Goal: Transaction & Acquisition: Purchase product/service

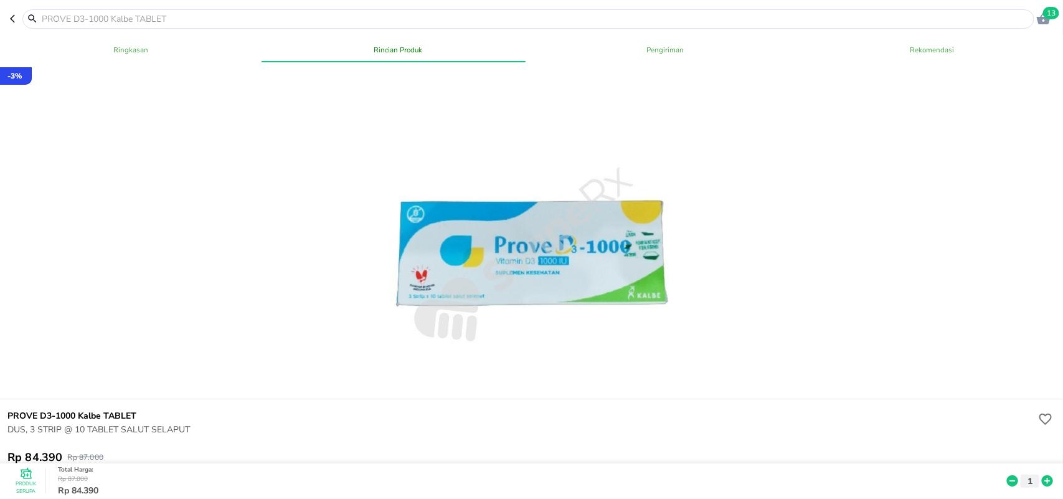
click at [285, 16] on input "text" at bounding box center [535, 18] width 991 height 13
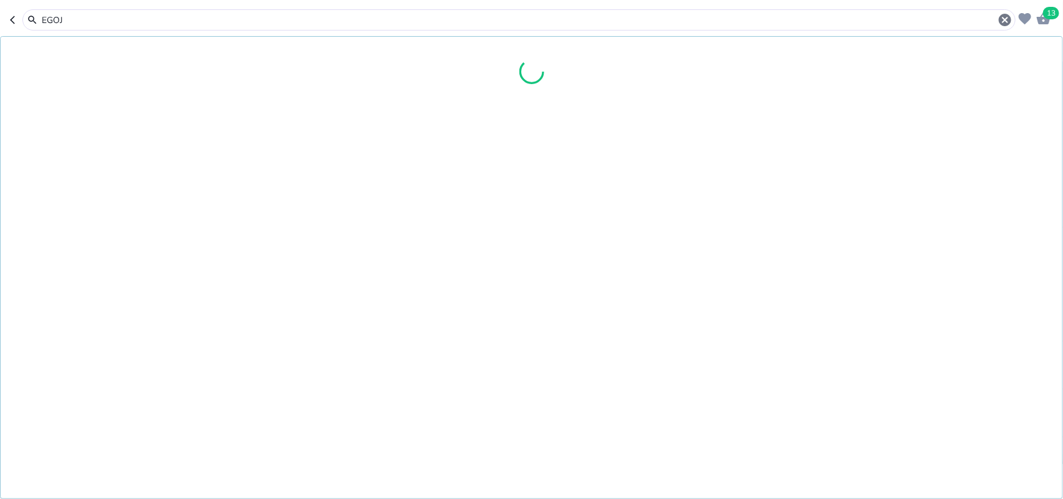
type input "EGOJI"
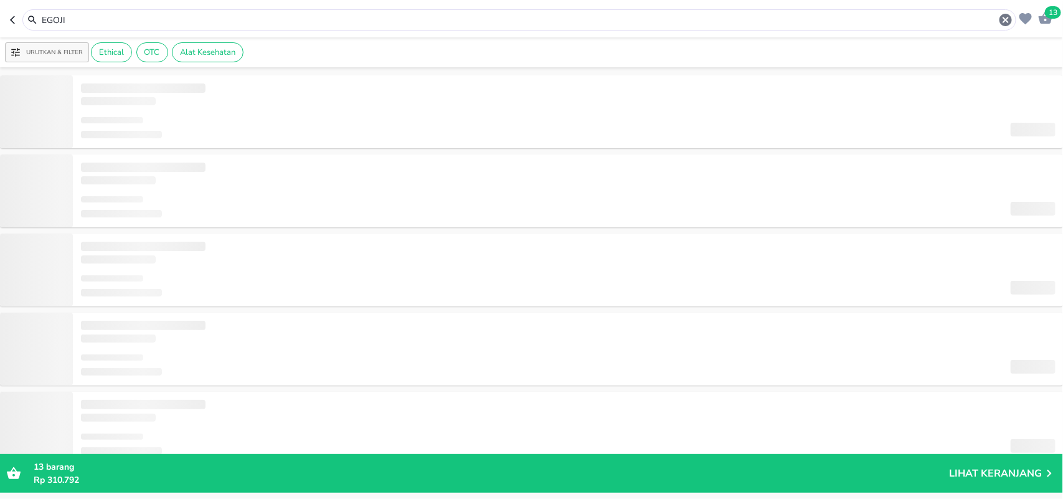
type input "EGOJI"
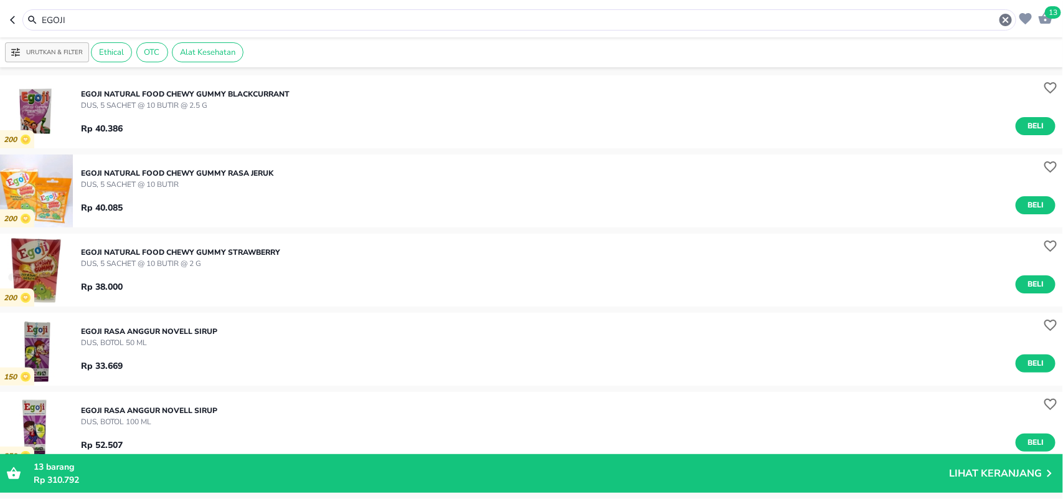
click at [37, 275] on img "button" at bounding box center [36, 269] width 73 height 73
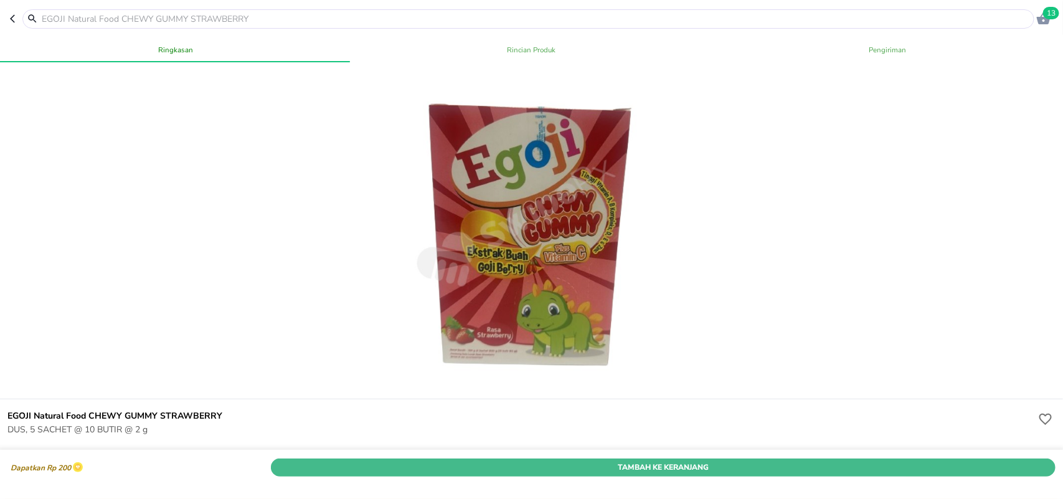
click at [354, 461] on span "Tambah Ke Keranjang" at bounding box center [663, 467] width 766 height 13
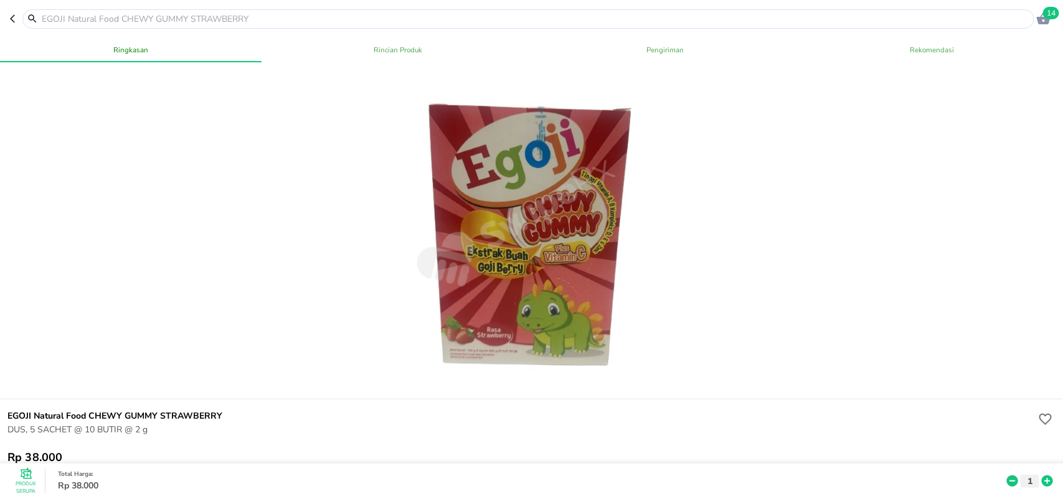
click at [436, 23] on input "text" at bounding box center [535, 18] width 991 height 13
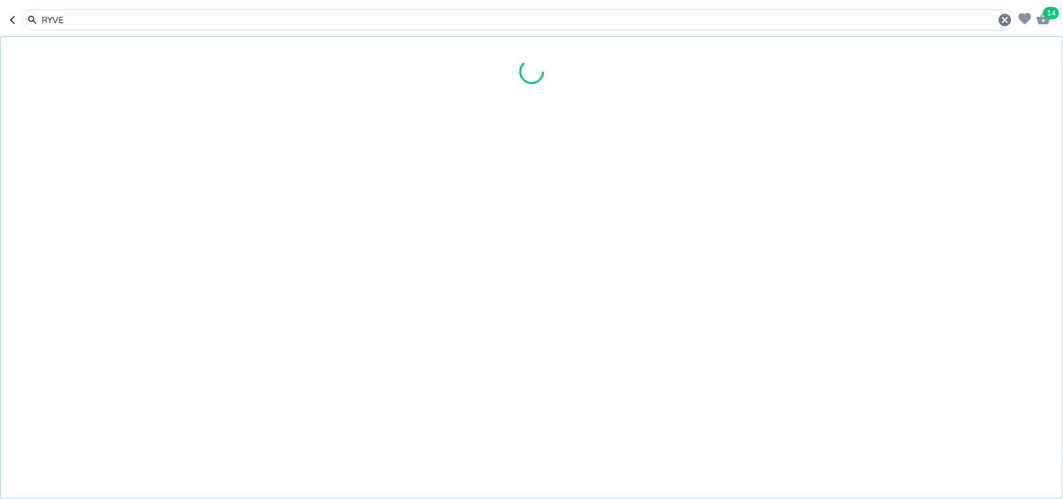
type input "RYVEL"
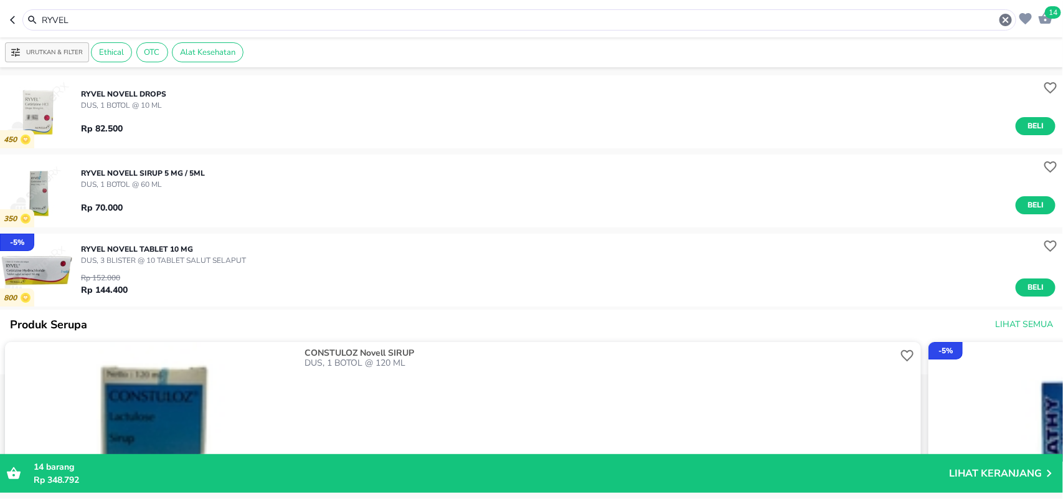
click at [253, 25] on input "RYVEL" at bounding box center [519, 20] width 958 height 13
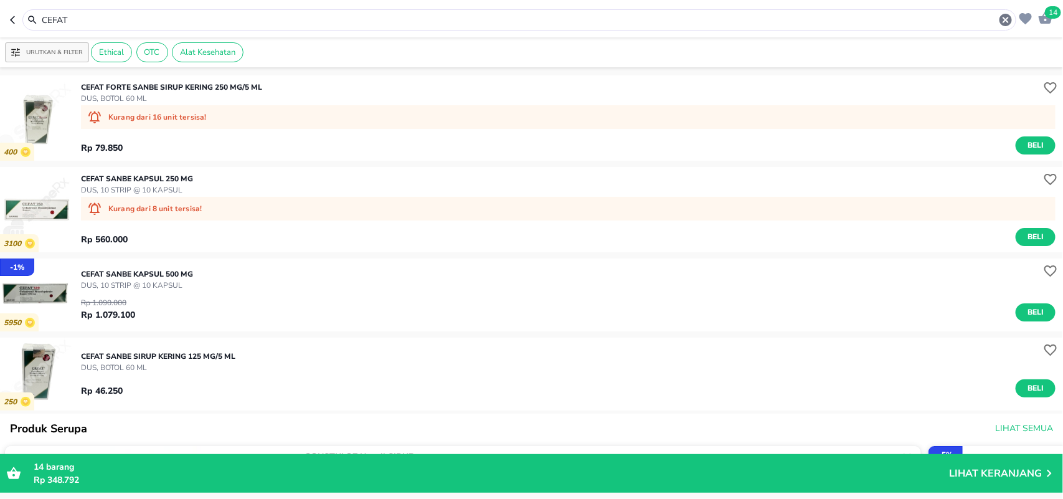
click at [347, 22] on input "CEFAT" at bounding box center [519, 20] width 958 height 13
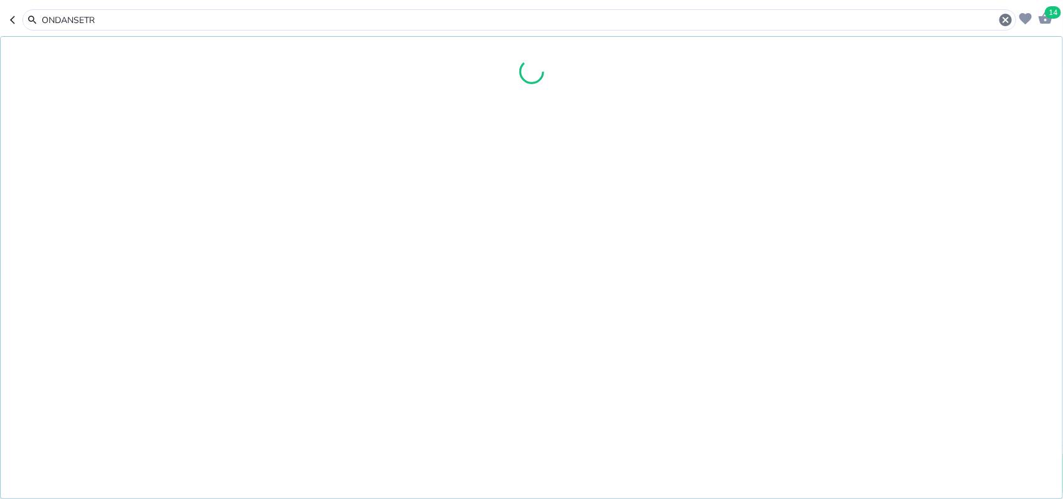
type input "ONDANSETR"
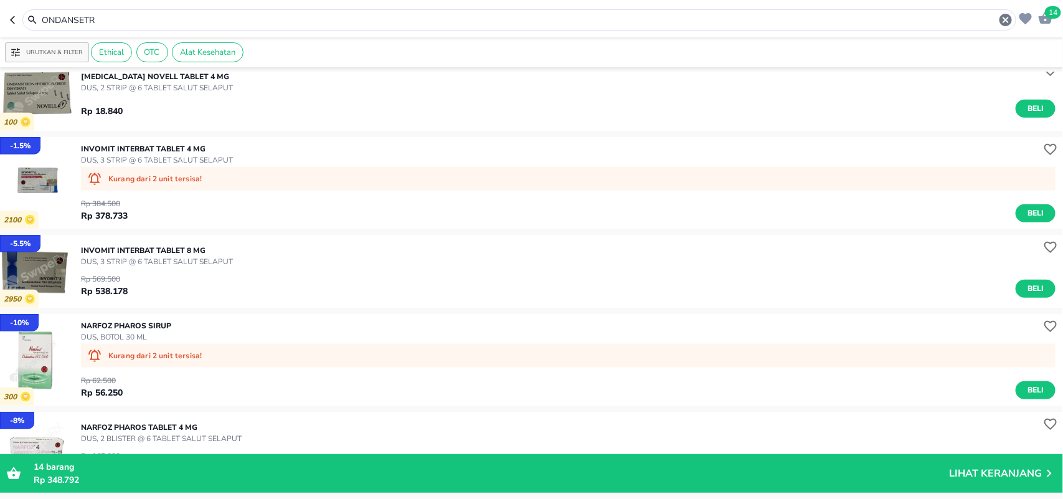
scroll to position [415, 0]
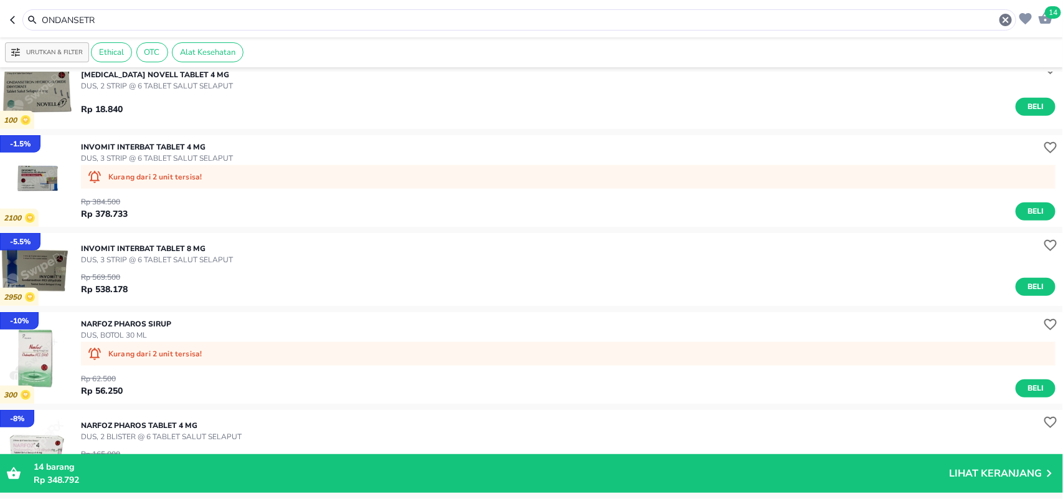
click at [40, 360] on img "button" at bounding box center [36, 357] width 73 height 73
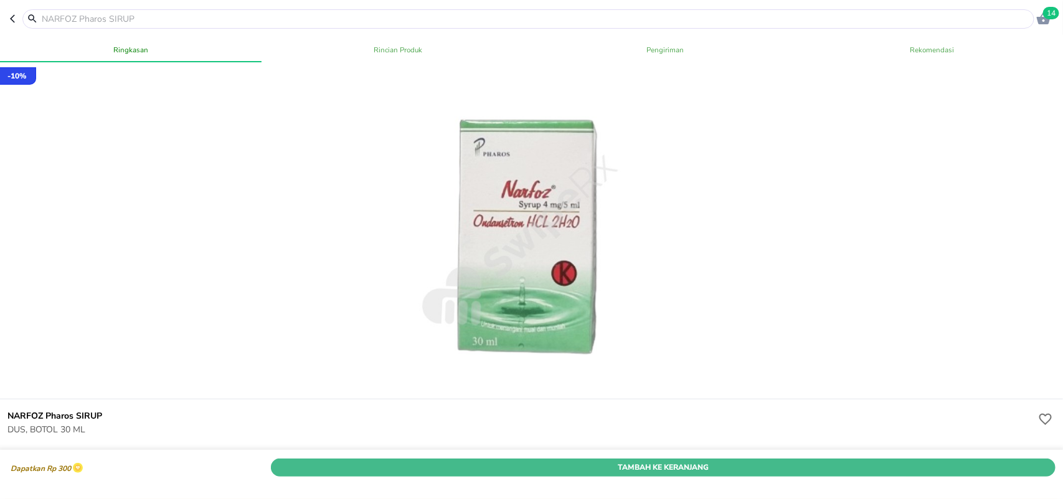
click at [335, 461] on span "Tambah Ke Keranjang" at bounding box center [663, 467] width 766 height 13
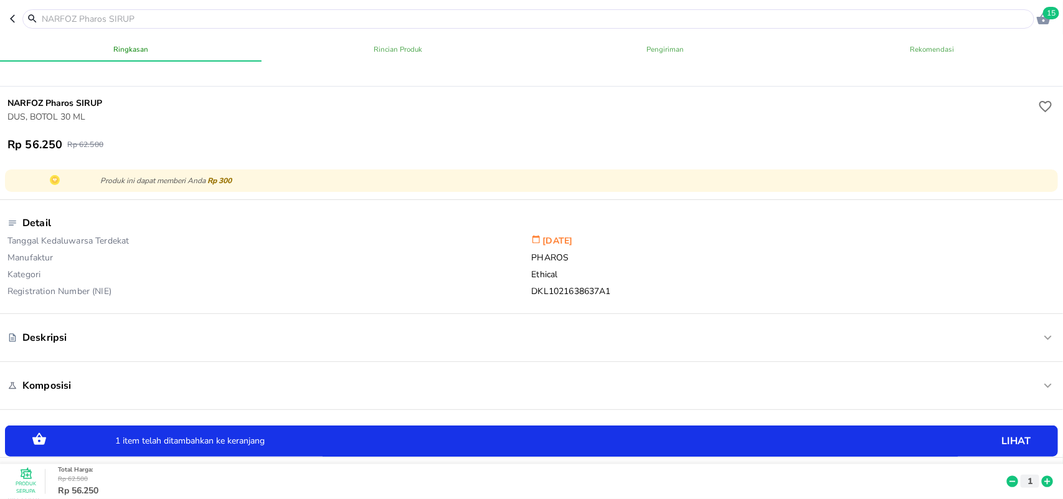
scroll to position [324, 0]
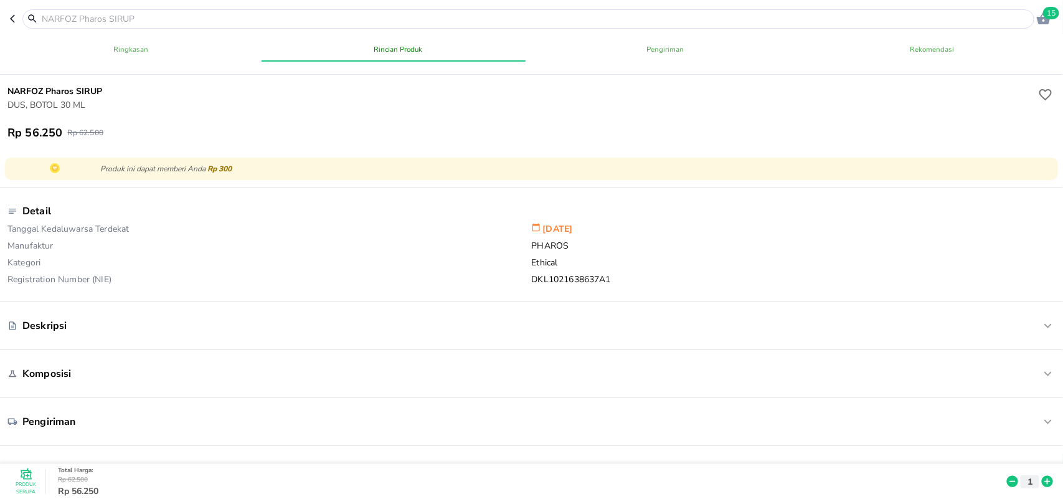
click at [374, 25] on input "text" at bounding box center [535, 18] width 991 height 13
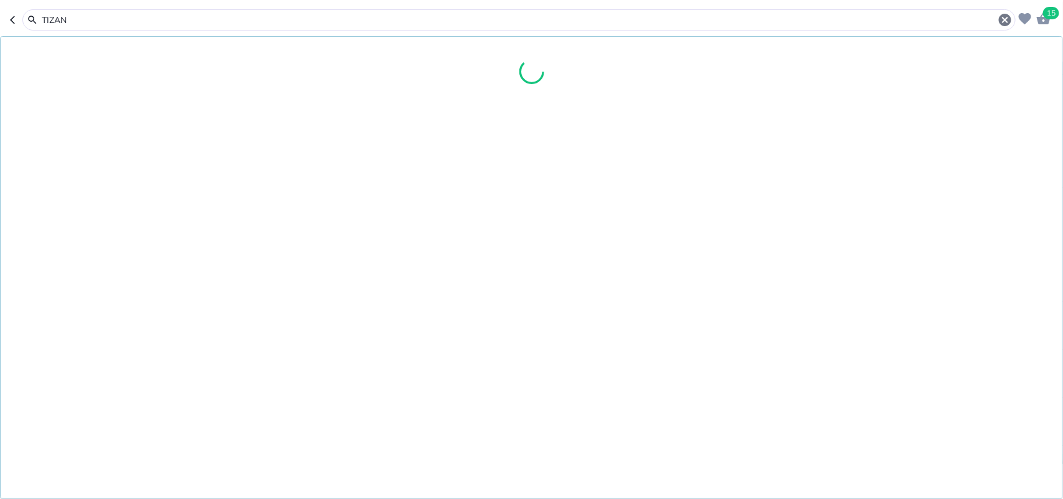
type input "TIZANI"
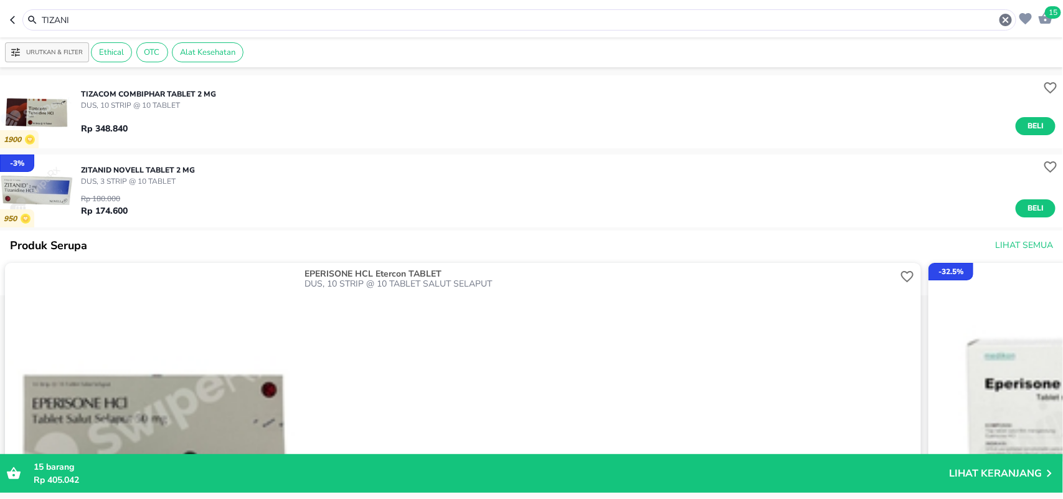
click at [48, 186] on img "button" at bounding box center [36, 190] width 73 height 73
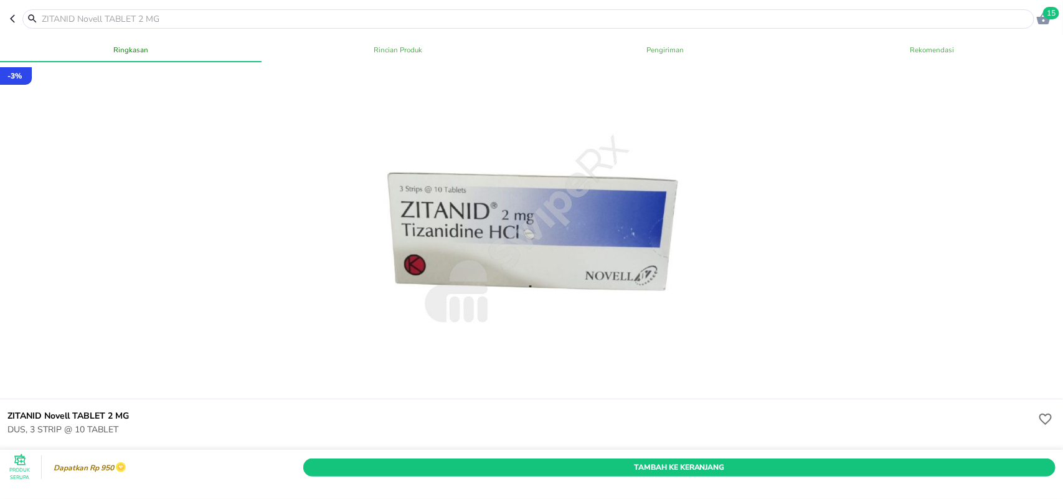
click at [11, 12] on button "button" at bounding box center [16, 18] width 12 height 19
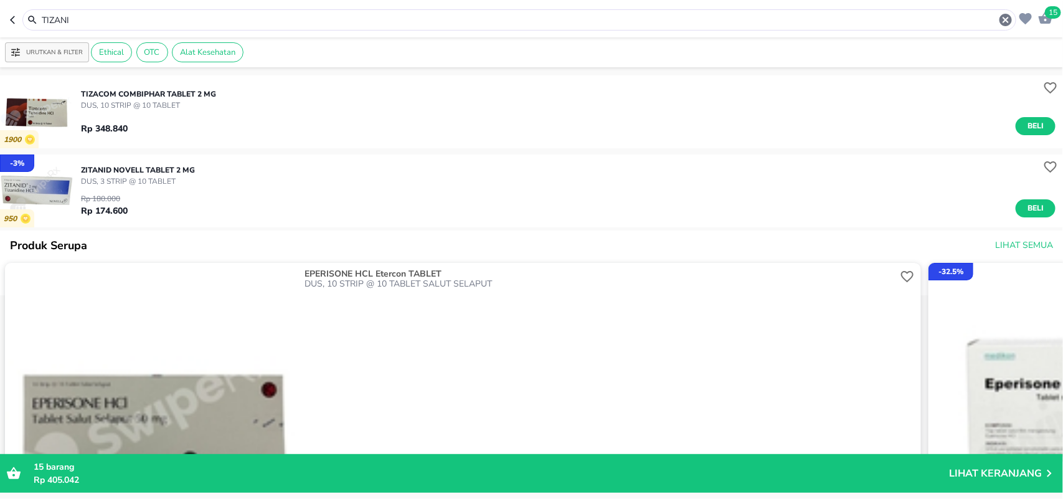
drag, startPoint x: 265, startPoint y: 11, endPoint x: 253, endPoint y: 19, distance: 13.8
click at [253, 19] on div "TIZANI" at bounding box center [519, 19] width 994 height 21
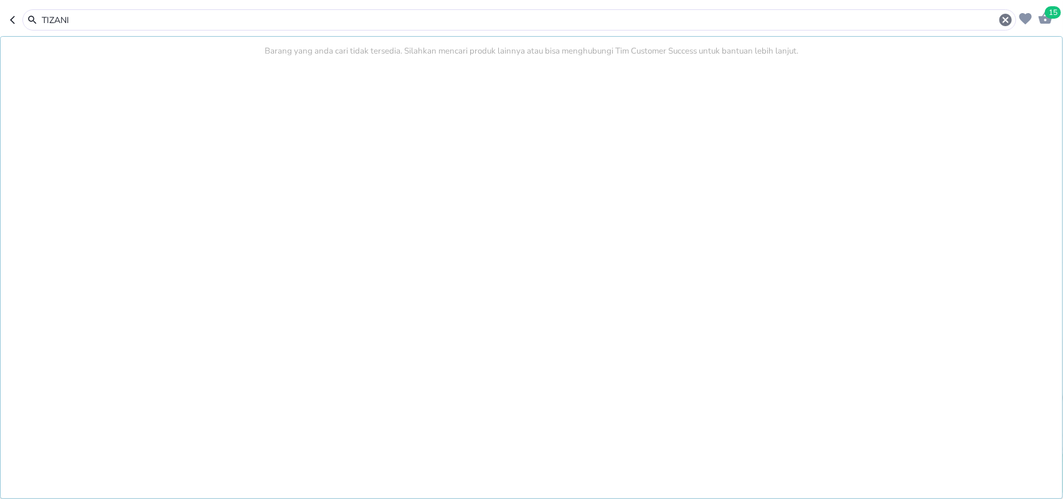
click at [253, 19] on input "TIZANI" at bounding box center [519, 20] width 958 height 13
type input "URSO"
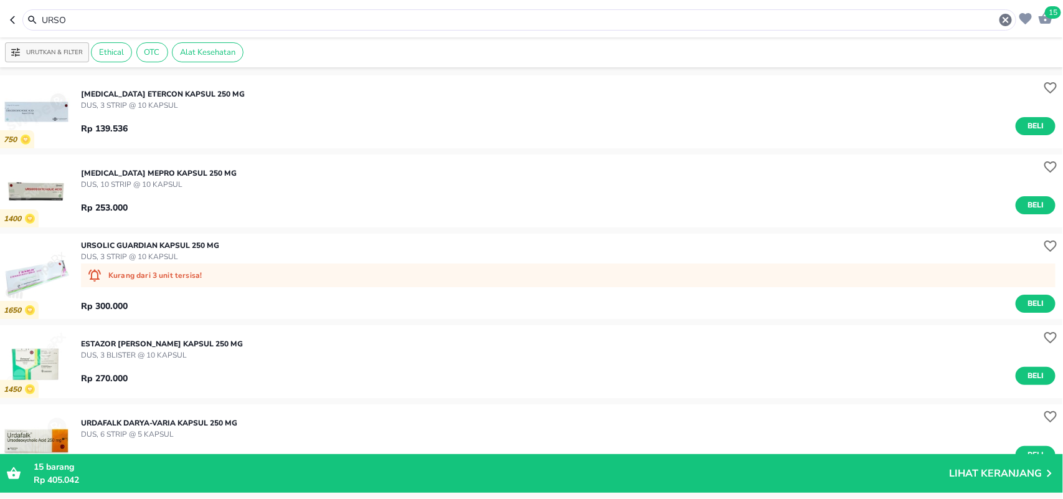
click at [64, 123] on img "button" at bounding box center [36, 111] width 73 height 73
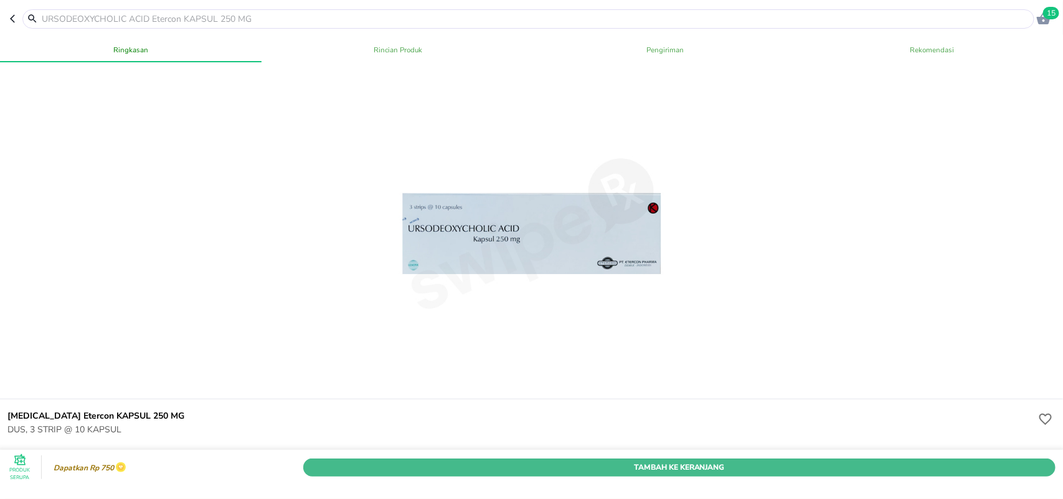
click at [396, 458] on button "Tambah Ke Keranjang" at bounding box center [679, 467] width 752 height 18
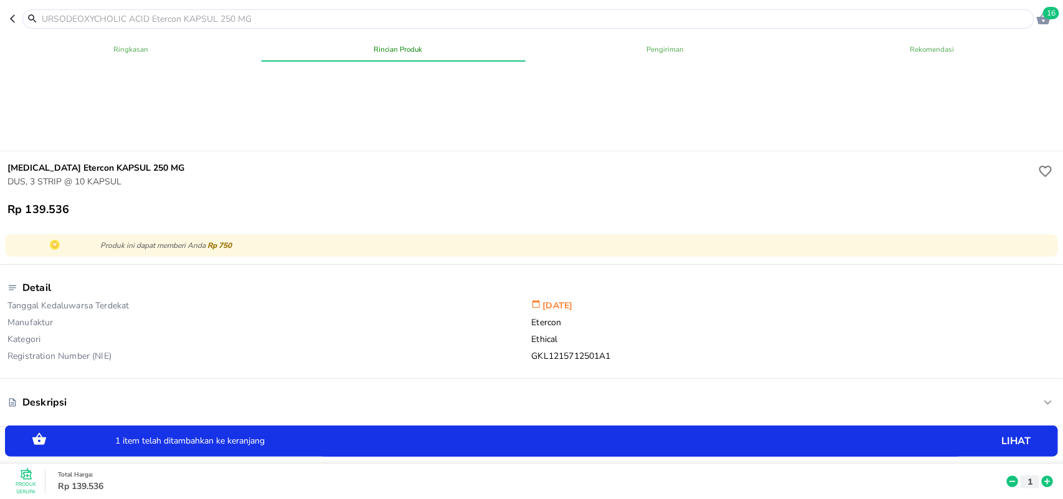
scroll to position [337, 0]
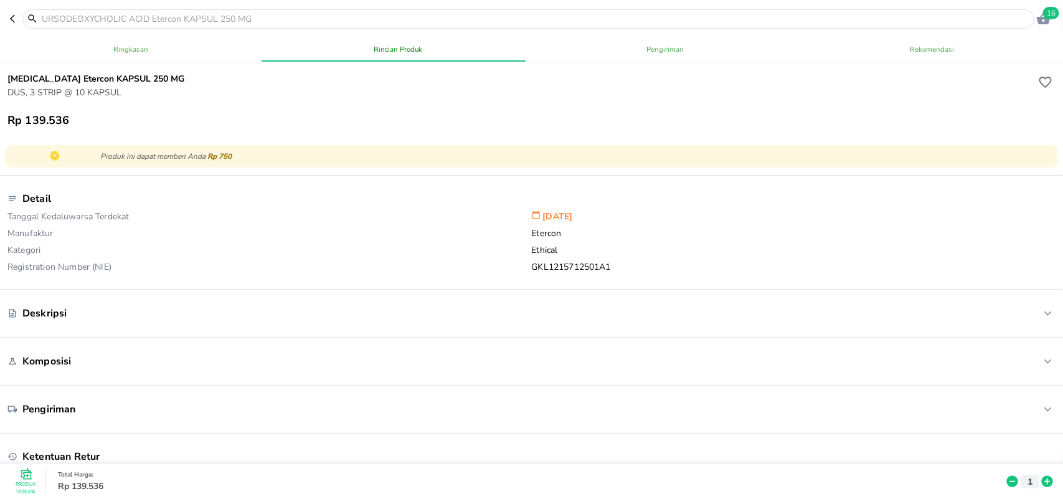
click at [347, 26] on div at bounding box center [528, 18] width 1012 height 19
click at [347, 19] on input "text" at bounding box center [535, 18] width 991 height 13
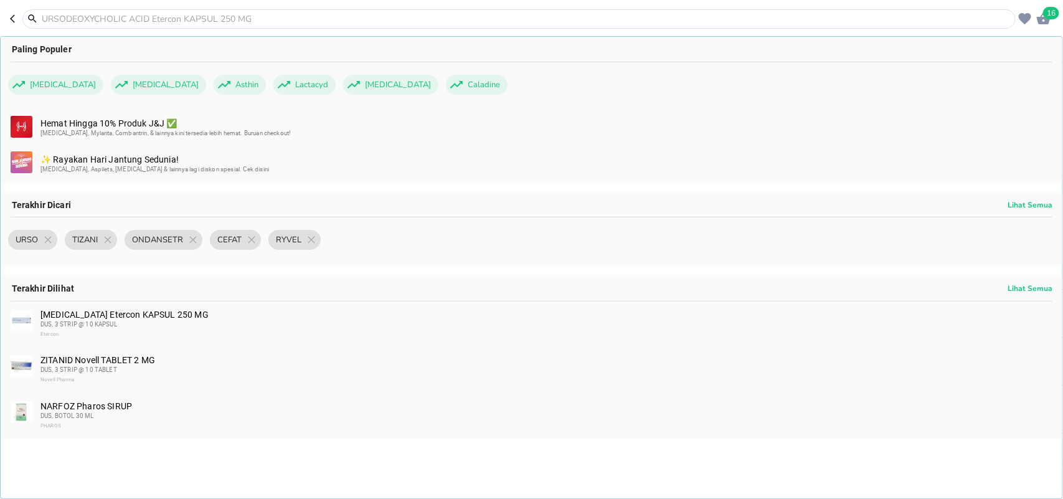
click at [290, 17] on input "text" at bounding box center [526, 18] width 972 height 13
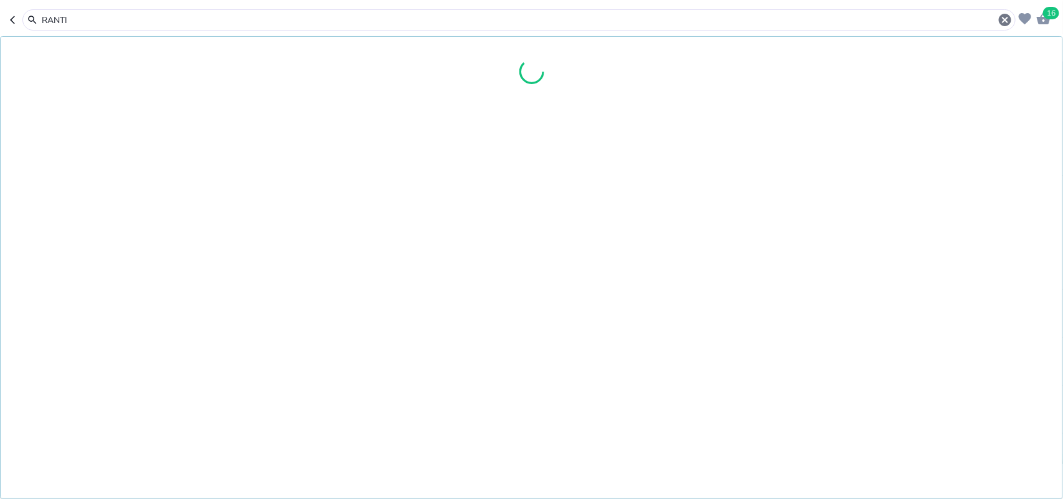
type input "RANTIN"
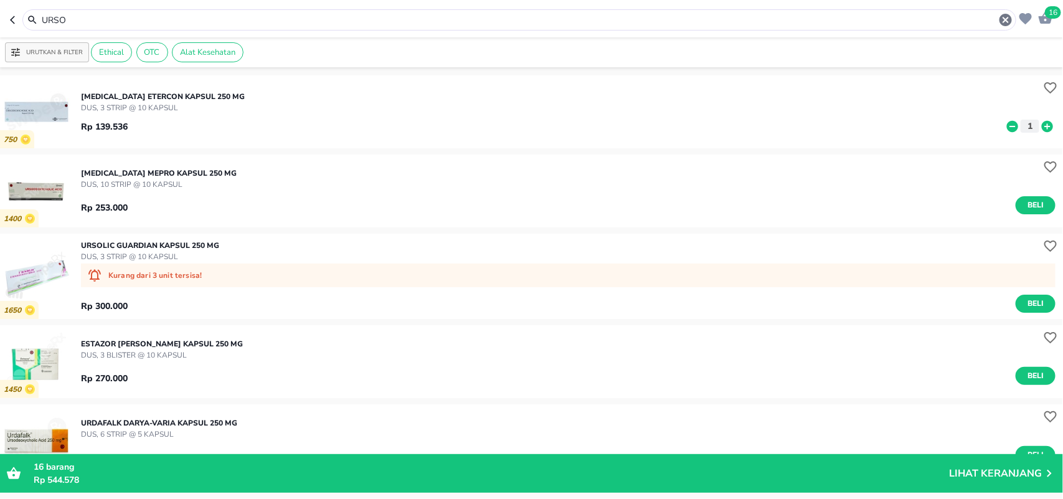
type input "RANTIN"
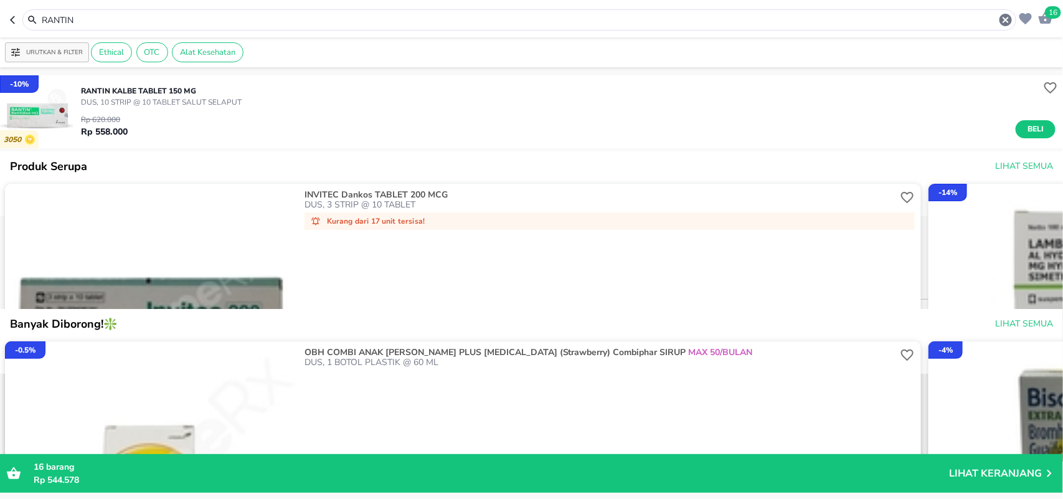
click at [60, 109] on img "button" at bounding box center [36, 111] width 73 height 73
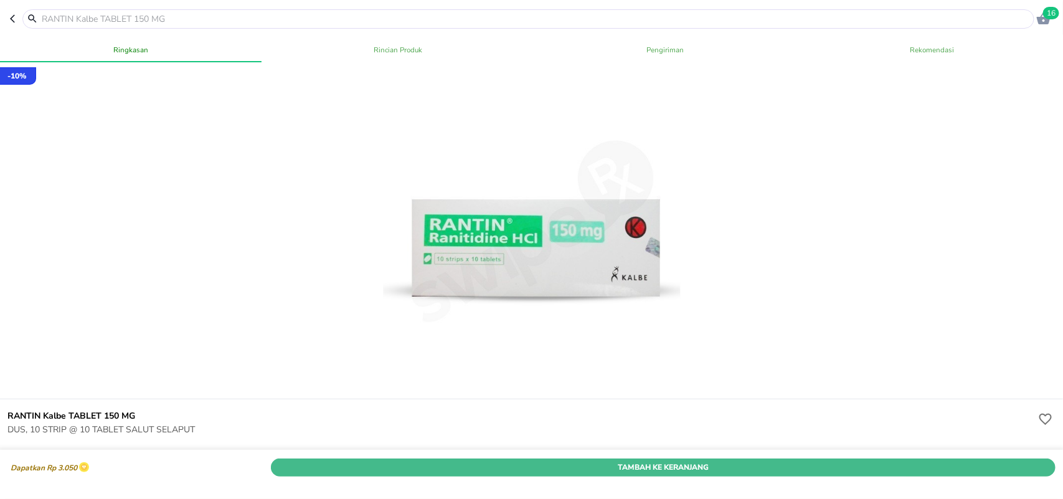
click at [304, 456] on div "Tambah Ke Keranjang" at bounding box center [663, 467] width 790 height 23
click at [440, 458] on button "Tambah Ke Keranjang" at bounding box center [679, 467] width 752 height 18
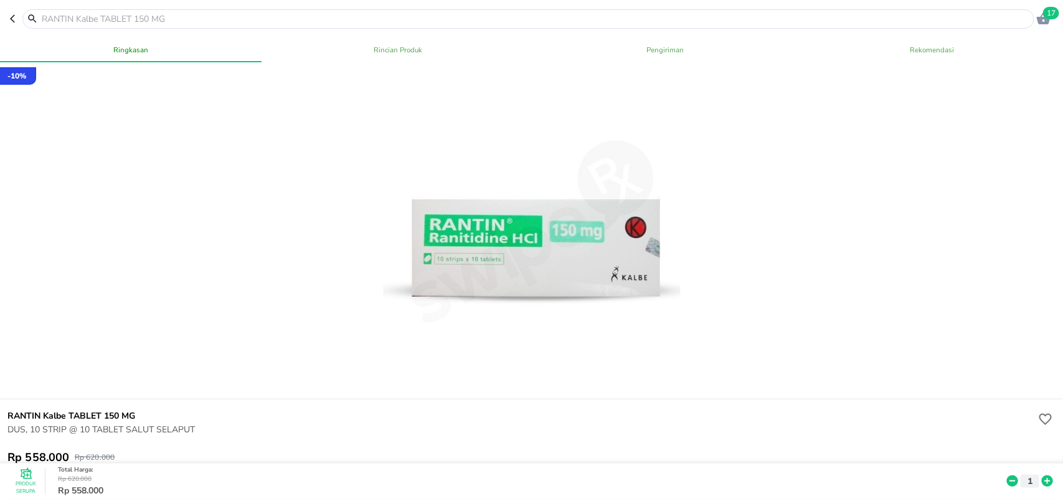
click at [217, 19] on input "text" at bounding box center [535, 18] width 991 height 13
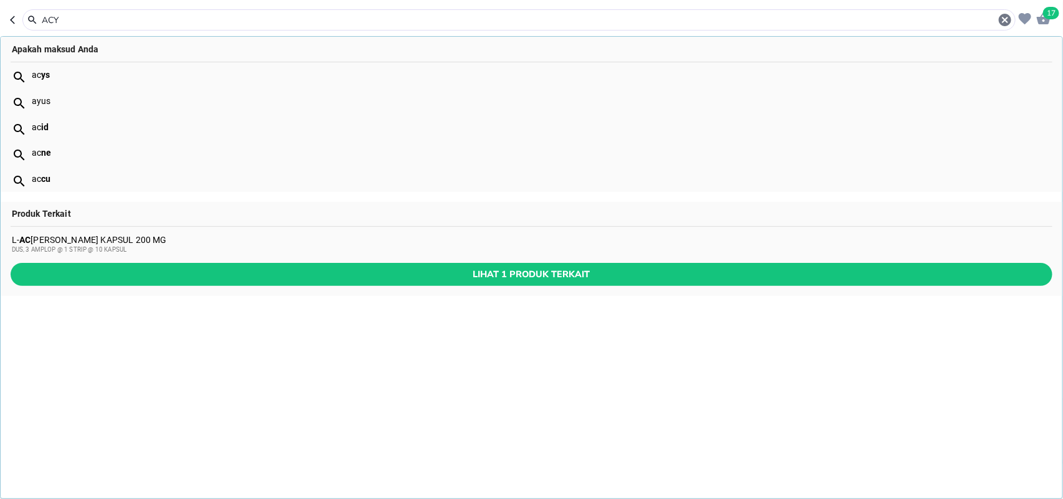
type input "ACYS"
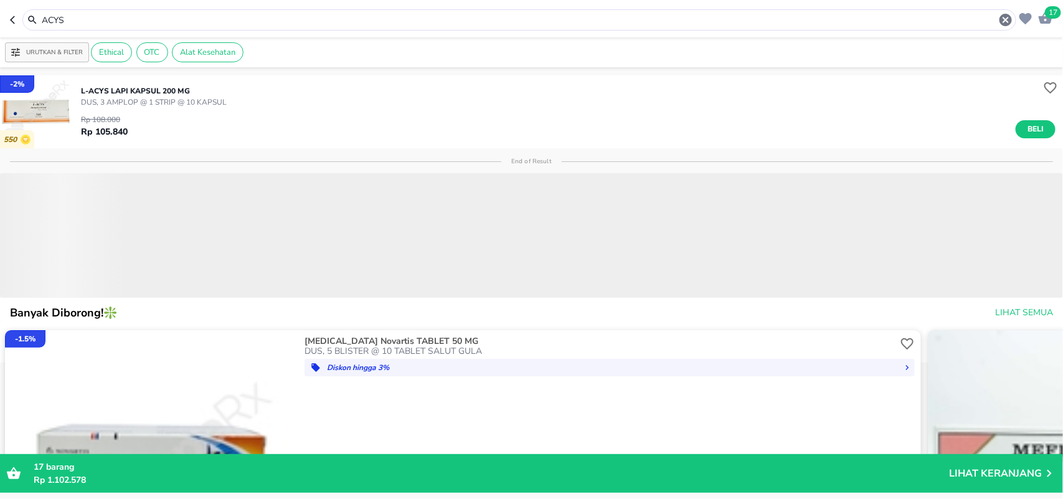
click at [45, 98] on img "button" at bounding box center [36, 111] width 73 height 73
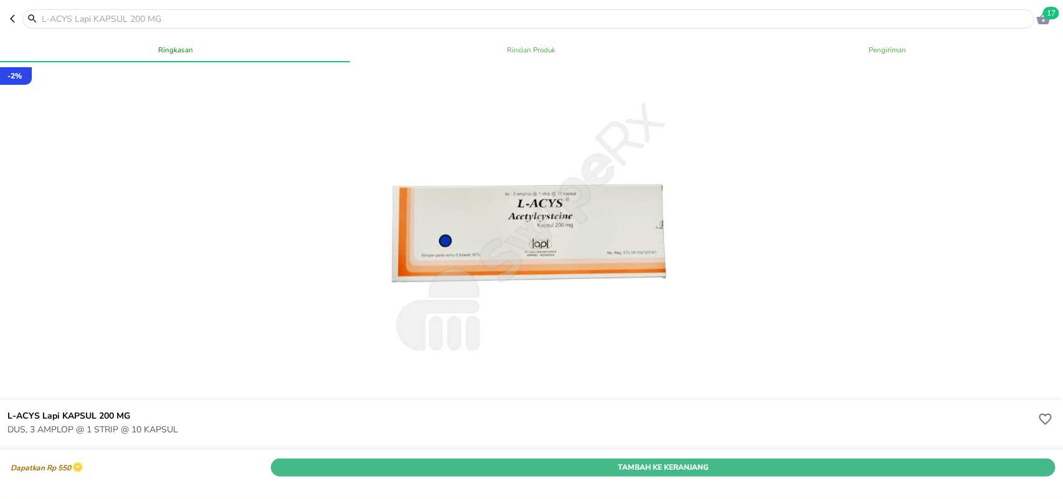
click at [341, 461] on span "Tambah Ke Keranjang" at bounding box center [663, 467] width 766 height 13
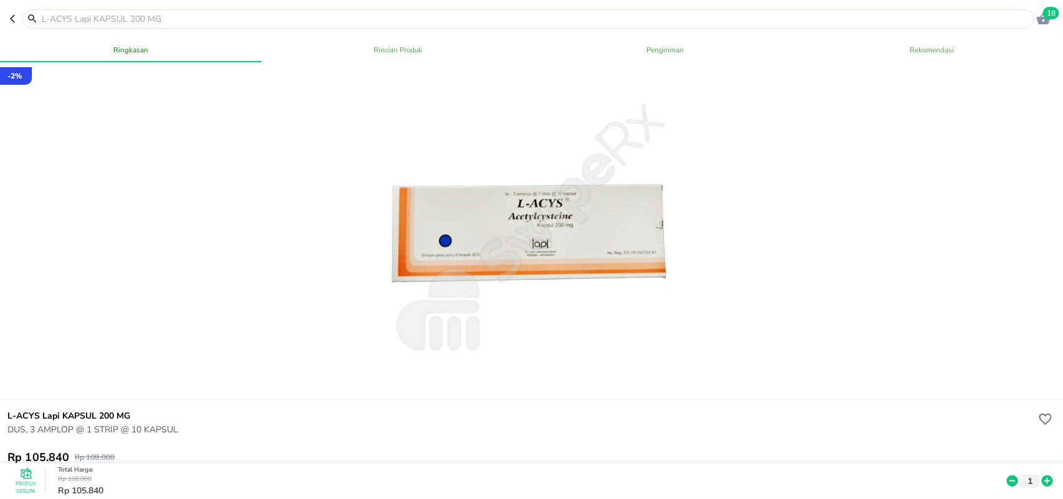
click at [387, 22] on input "text" at bounding box center [535, 18] width 991 height 13
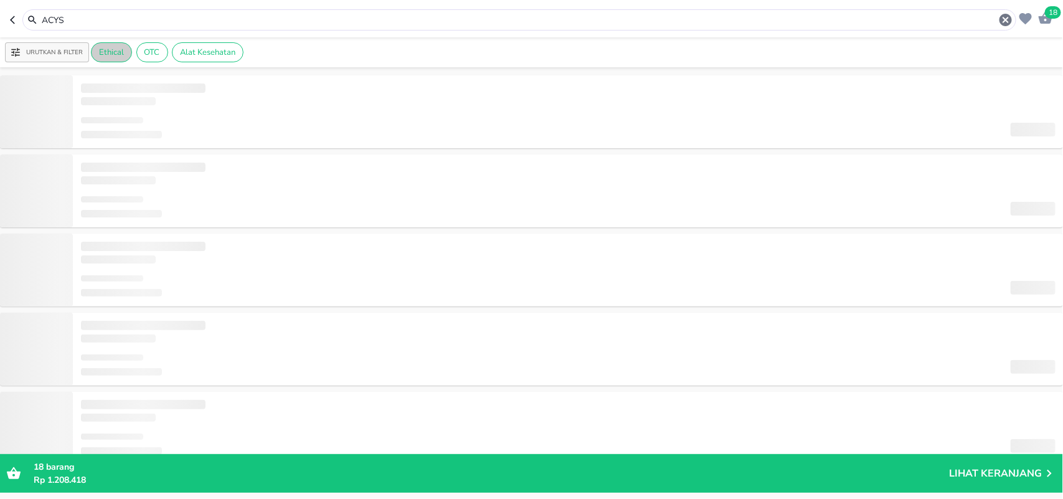
type input "OTILO"
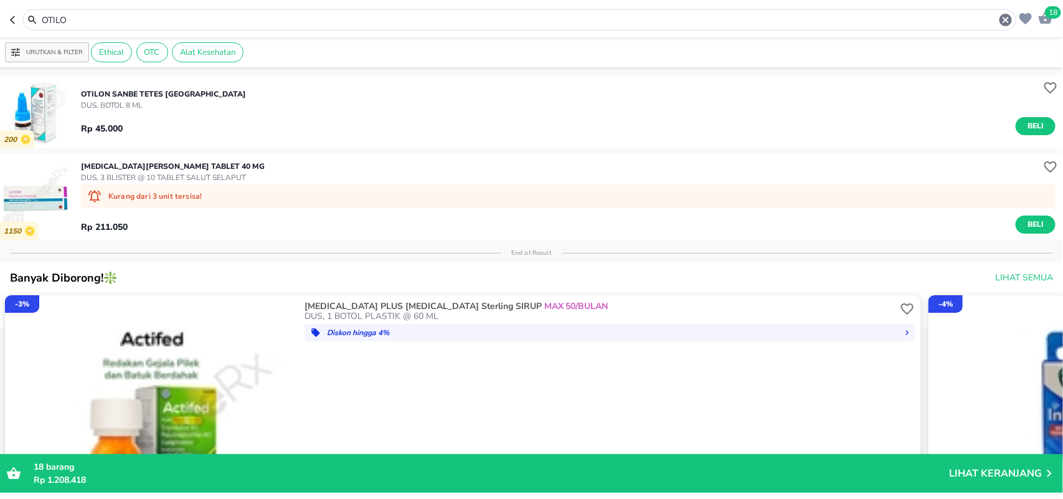
click at [45, 120] on img "button" at bounding box center [36, 111] width 73 height 73
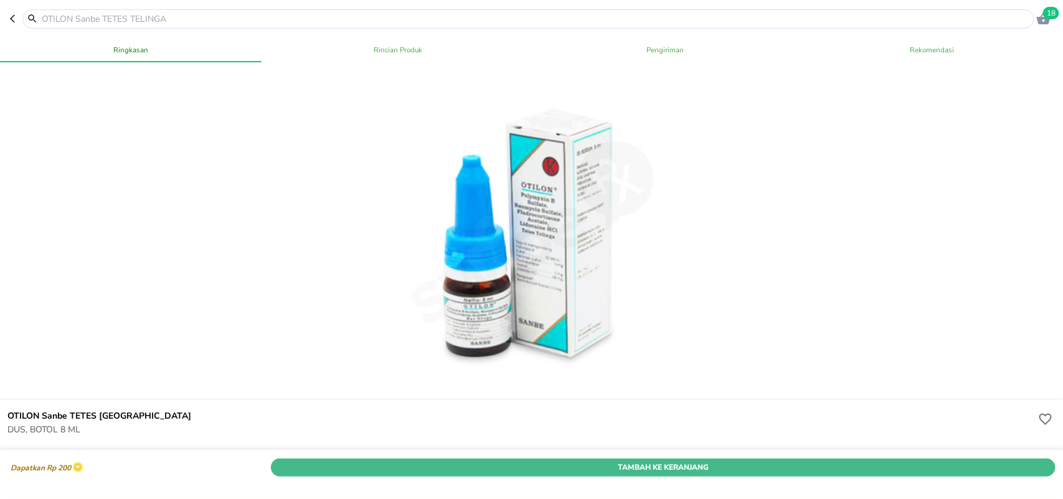
click at [281, 461] on span "Tambah Ke Keranjang" at bounding box center [663, 467] width 766 height 13
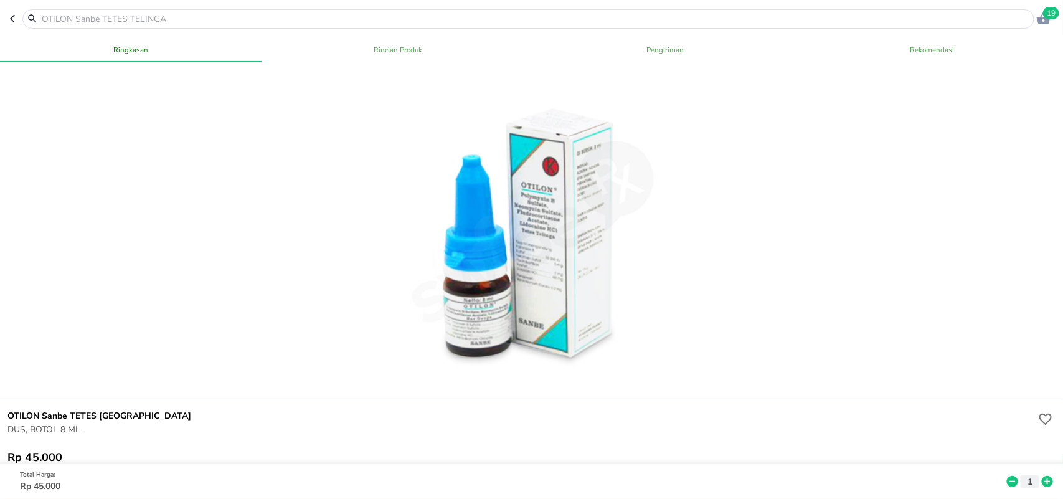
click at [188, 20] on input "text" at bounding box center [535, 18] width 991 height 13
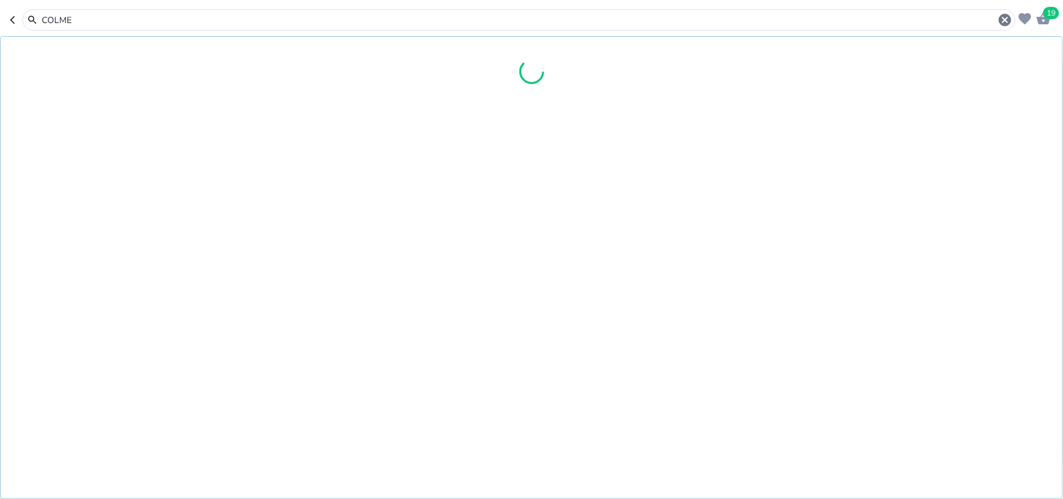
type input "COLME\"
type input "COLME"
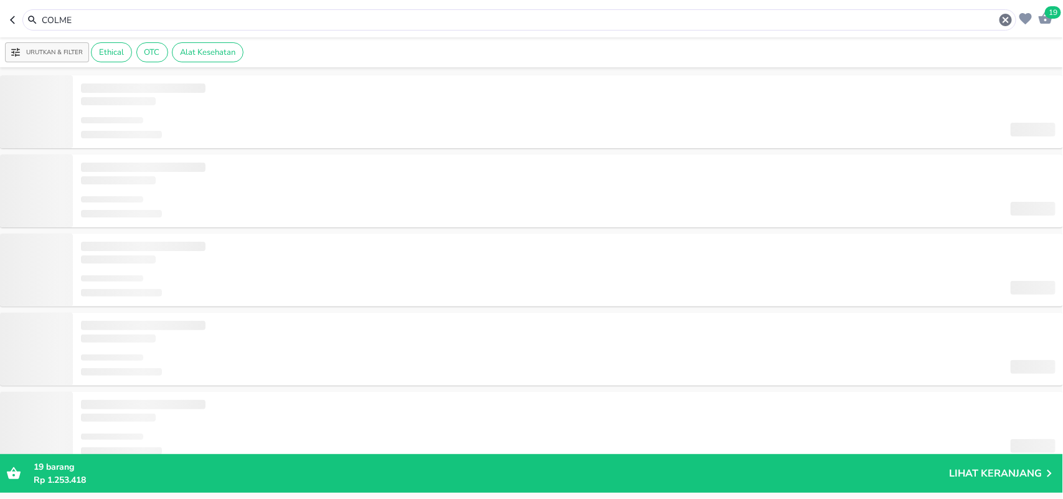
click at [119, 29] on div "COLME" at bounding box center [519, 19] width 994 height 21
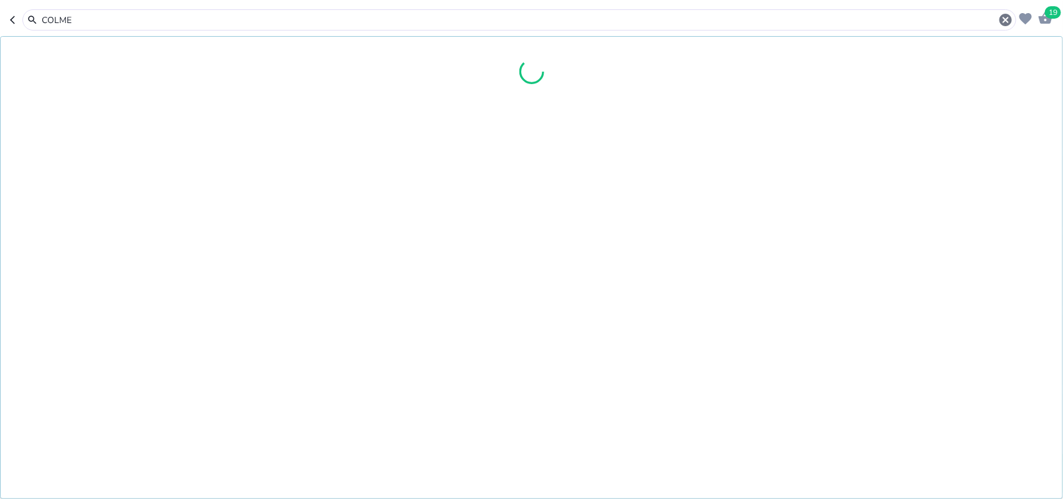
click at [122, 17] on input "COLME" at bounding box center [519, 20] width 958 height 13
